Goal: Connect with others: Connect with other users

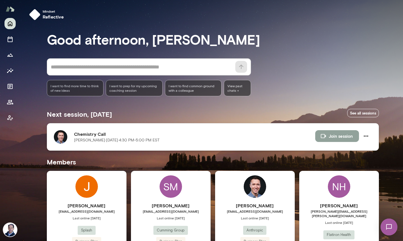
click at [341, 136] on button "Join session" at bounding box center [338, 136] width 44 height 12
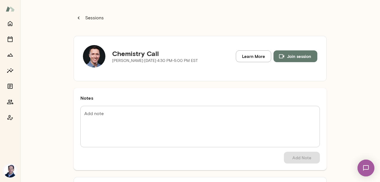
click at [289, 61] on button "Join session" at bounding box center [295, 57] width 44 height 12
click at [89, 16] on p "Sessions" at bounding box center [94, 18] width 20 height 7
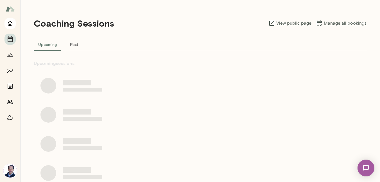
click at [10, 20] on icon "Home" at bounding box center [10, 23] width 7 height 7
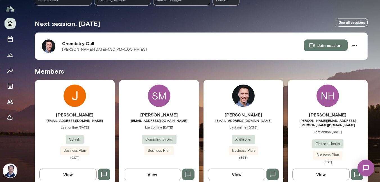
scroll to position [135, 0]
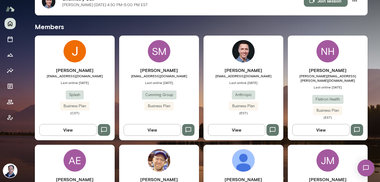
click at [216, 74] on span "brianpeters@anthropic.com" at bounding box center [243, 76] width 80 height 4
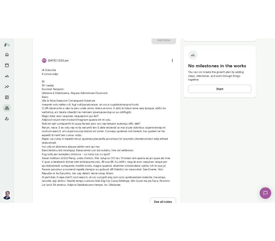
scroll to position [252, 0]
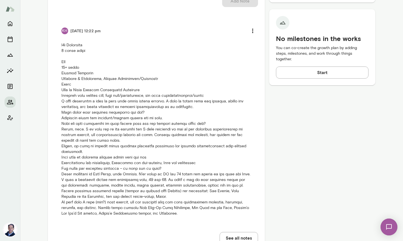
click at [337, 124] on div "Member Details brianpeters@anthropic.com Joined Oct 8 Last online Oct 13 (GMT-0…" at bounding box center [322, 32] width 106 height 451
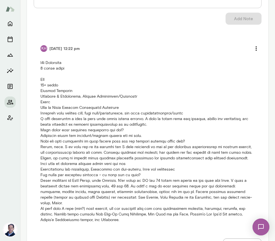
scroll to position [511, 0]
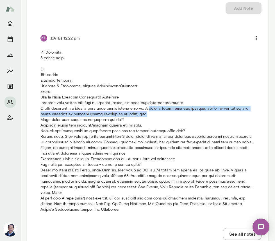
drag, startPoint x: 140, startPoint y: 107, endPoint x: 145, endPoint y: 112, distance: 6.8
click at [145, 112] on p at bounding box center [147, 131] width 214 height 163
copy p "need to scale this org quickly, refine our strategies, and adopt processes to i…"
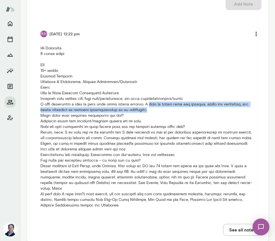
scroll to position [516, 0]
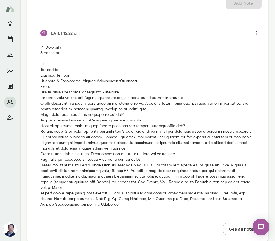
click at [71, 132] on p at bounding box center [147, 126] width 214 height 163
drag, startPoint x: 40, startPoint y: 118, endPoint x: 138, endPoint y: 118, distance: 98.2
click at [139, 118] on p at bounding box center [147, 126] width 214 height 163
copy p "Fostering trust and personal/career growth for my team"
click at [166, 127] on p at bounding box center [147, 126] width 214 height 163
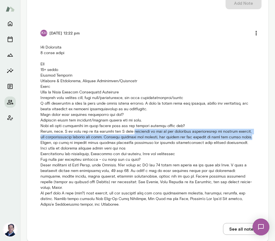
drag, startPoint x: 134, startPoint y: 129, endPoint x: 244, endPoint y: 135, distance: 110.7
click at [244, 135] on p at bounding box center [147, 126] width 214 height 163
copy p "inherited an org is not operating strategically to achieve results, and account…"
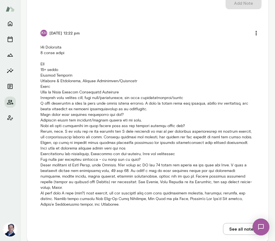
click at [110, 142] on p at bounding box center [147, 126] width 214 height 163
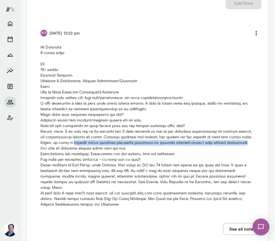
drag, startPoint x: 77, startPoint y: 141, endPoint x: 238, endPoint y: 141, distance: 160.6
click at [238, 141] on p at bounding box center [147, 126] width 214 height 163
copy p "quickly drive clarity strategic direction and improve accountability with compa…"
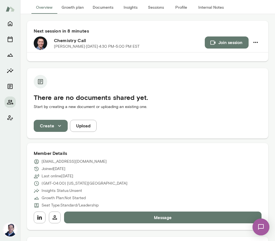
scroll to position [0, 0]
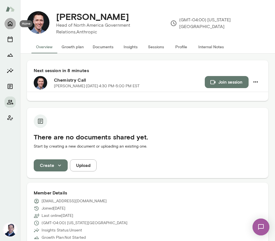
click at [13, 23] on icon "Home" at bounding box center [10, 23] width 7 height 7
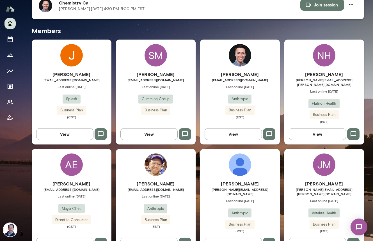
scroll to position [142, 0]
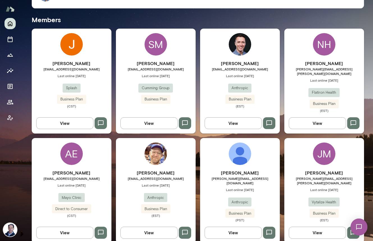
click at [261, 58] on div "Brian Peters brianpeters@anthropic.com Last online October 13 Anthropic Busines…" at bounding box center [240, 81] width 80 height 105
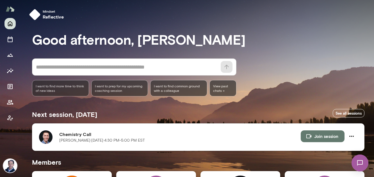
click at [314, 134] on button "Join session" at bounding box center [323, 136] width 44 height 12
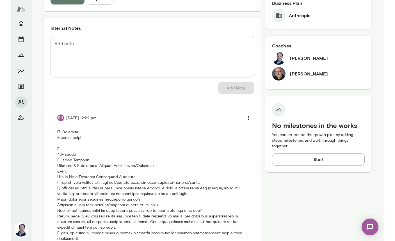
scroll to position [275, 0]
